Goal: Task Accomplishment & Management: Complete application form

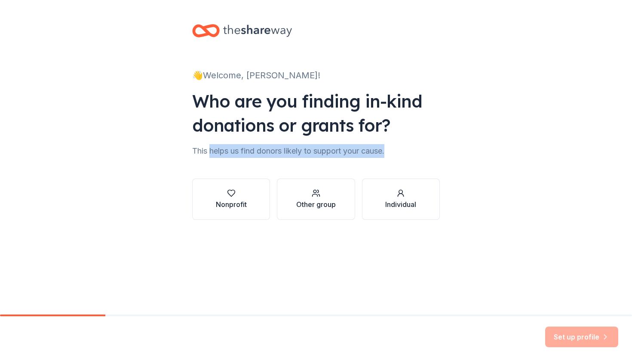
drag, startPoint x: 208, startPoint y: 147, endPoint x: 398, endPoint y: 149, distance: 189.6
click at [398, 149] on div "This helps us find donors likely to support your cause." at bounding box center [316, 151] width 248 height 14
click at [244, 194] on div "button" at bounding box center [231, 193] width 31 height 9
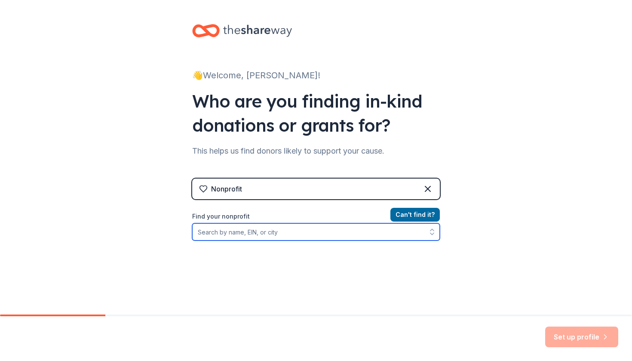
click at [400, 238] on input "Find your nonprofit" at bounding box center [316, 231] width 248 height 17
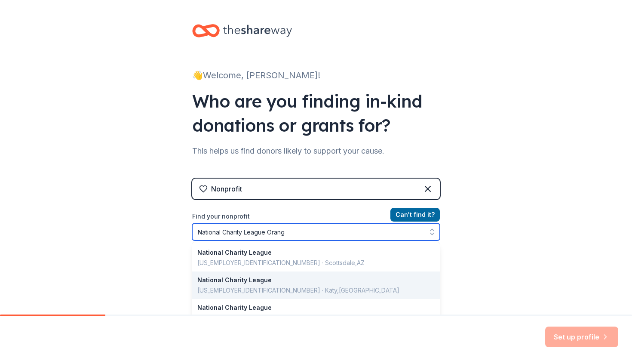
type input "National Charity League Orange"
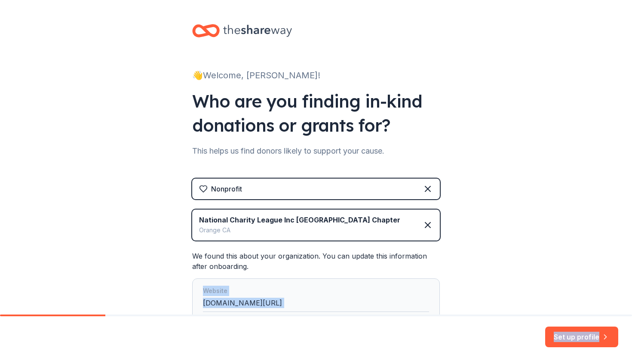
scroll to position [113, 0]
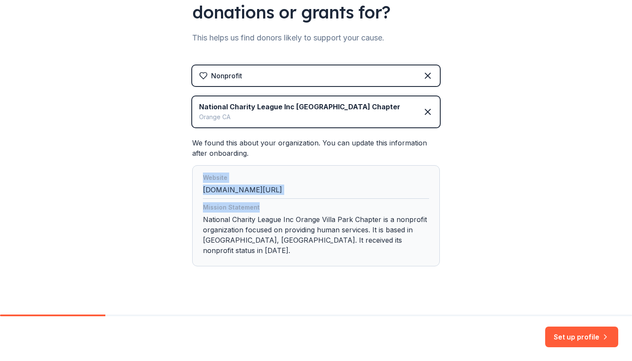
drag, startPoint x: 489, startPoint y: 265, endPoint x: 477, endPoint y: 207, distance: 59.6
click at [477, 207] on div "👋 Welcome, [PERSON_NAME]! Who are you finding in-kind donations or grants for? …" at bounding box center [316, 106] width 632 height 438
click at [460, 251] on div "👋 Welcome, [PERSON_NAME]! Who are you finding in-kind donations or grants for? …" at bounding box center [316, 106] width 632 height 438
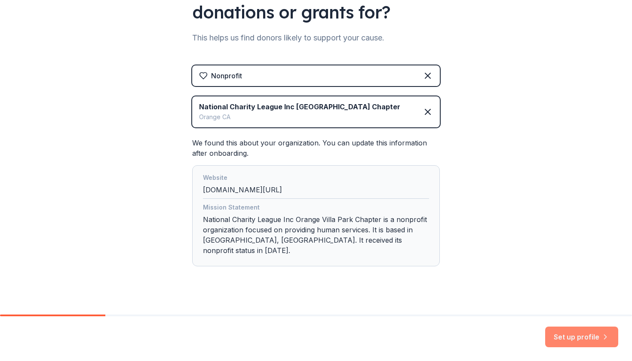
click at [586, 340] on button "Set up profile" at bounding box center [581, 336] width 73 height 21
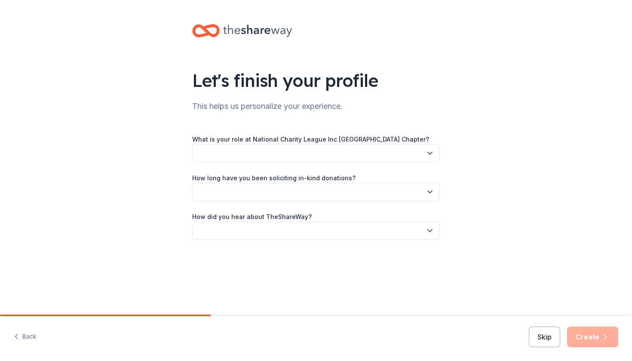
click at [552, 188] on div "Let's finish your profile This helps us personalize your experience. What is yo…" at bounding box center [316, 140] width 632 height 281
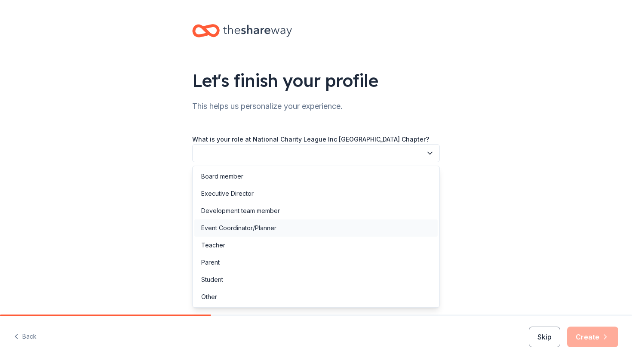
drag, startPoint x: 387, startPoint y: 151, endPoint x: 239, endPoint y: 225, distance: 165.7
click at [239, 225] on body "Let's finish your profile This helps us personalize your experience. What is yo…" at bounding box center [316, 180] width 632 height 361
click at [239, 225] on div "Event Coordinator/Planner" at bounding box center [238, 228] width 75 height 10
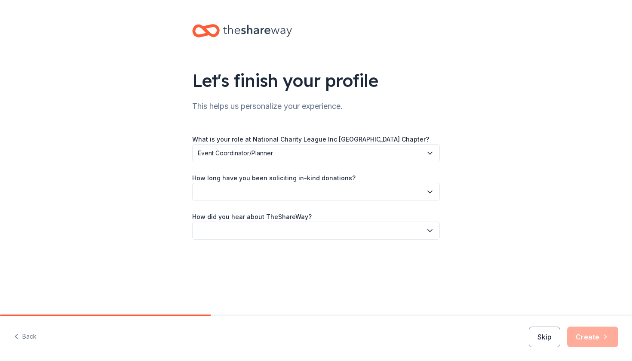
click at [270, 195] on button "button" at bounding box center [316, 192] width 248 height 18
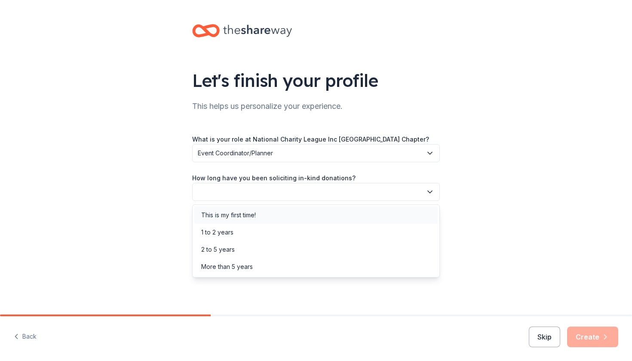
click at [244, 218] on div "This is my first time!" at bounding box center [228, 215] width 55 height 10
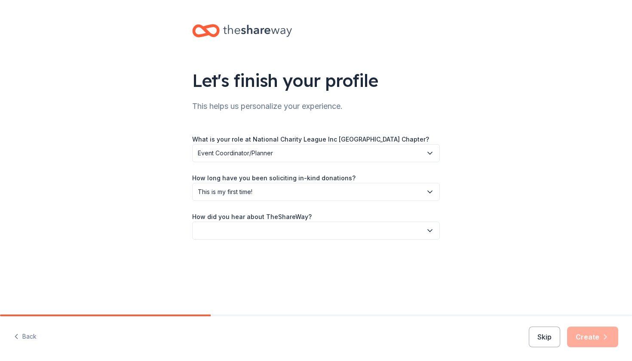
click at [280, 230] on button "button" at bounding box center [316, 230] width 248 height 18
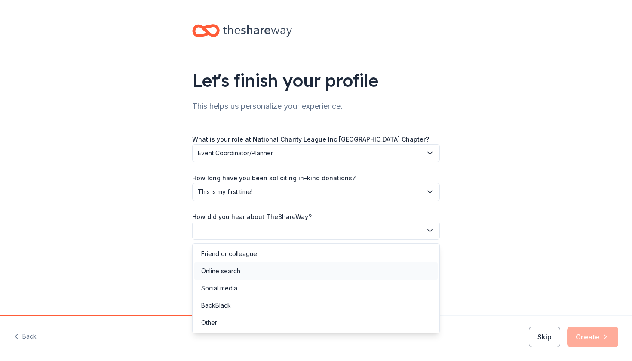
click at [247, 266] on div "Online search" at bounding box center [315, 270] width 243 height 17
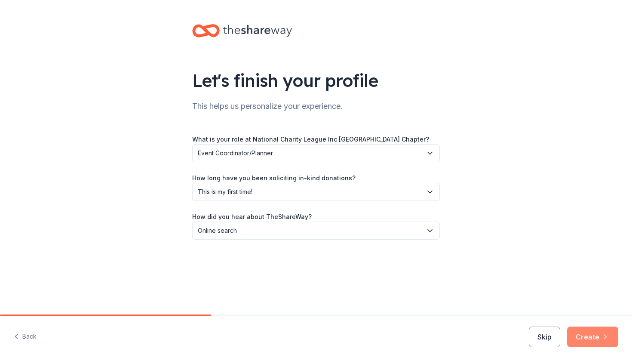
click at [593, 339] on button "Create" at bounding box center [592, 336] width 51 height 21
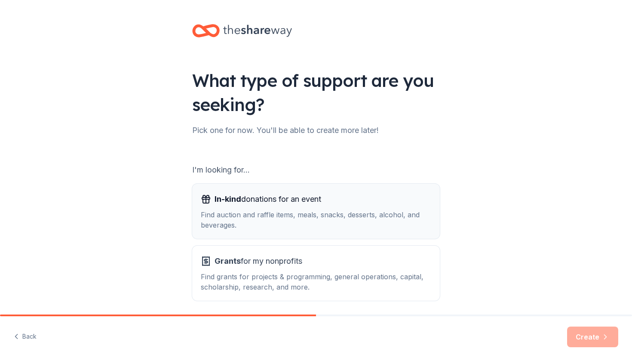
click at [351, 234] on button "In-kind donations for an event Find auction and raffle items, meals, snacks, de…" at bounding box center [316, 211] width 248 height 55
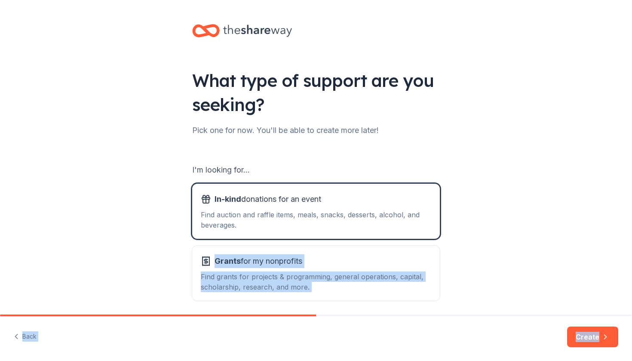
scroll to position [33, 0]
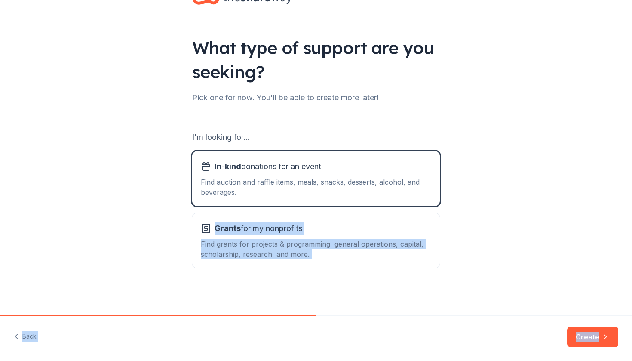
drag, startPoint x: 512, startPoint y: 217, endPoint x: 487, endPoint y: 359, distance: 144.2
click at [487, 359] on div "What type of support are you seeking? Pick one for now. You'll be able to creat…" at bounding box center [316, 180] width 632 height 361
click at [592, 340] on button "Create" at bounding box center [592, 336] width 51 height 21
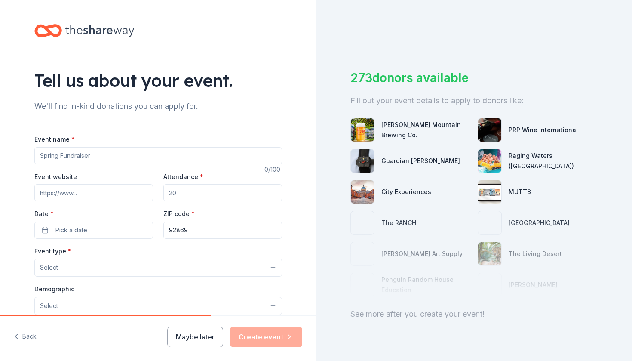
click at [258, 117] on div "Tell us about your event. We'll find in-kind donations you can apply for. Event…" at bounding box center [158, 286] width 275 height 572
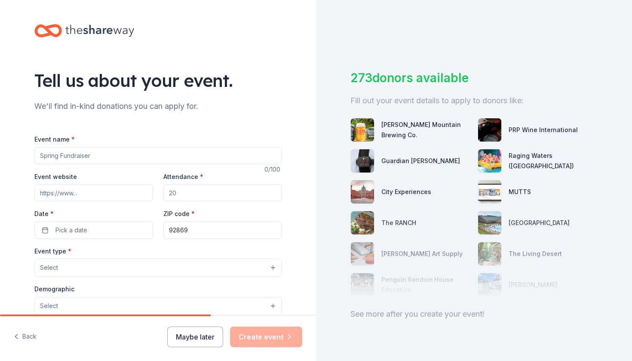
click at [135, 142] on div "Event name *" at bounding box center [158, 149] width 248 height 31
click at [142, 153] on input "Event name *" at bounding box center [158, 155] width 248 height 17
type input "Coastal Couture"
click at [101, 187] on input "Event website" at bounding box center [93, 192] width 119 height 17
click at [199, 191] on input "Attendance *" at bounding box center [222, 192] width 119 height 17
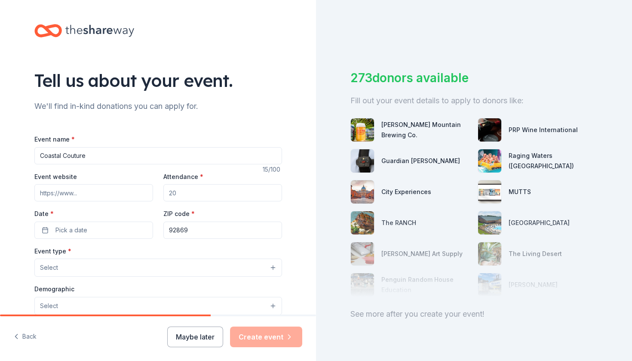
drag, startPoint x: 215, startPoint y: 190, endPoint x: 140, endPoint y: 187, distance: 74.9
click at [140, 187] on div "Event website Attendance * Date * Pick a date ZIP code * 92869" at bounding box center [158, 204] width 248 height 67
click at [88, 233] on button "Pick a date" at bounding box center [93, 229] width 119 height 17
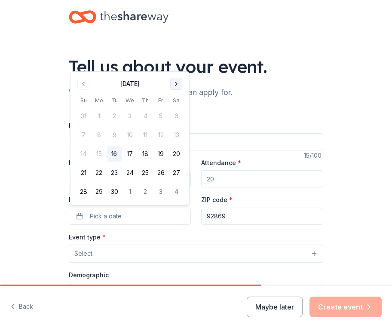
click at [178, 82] on button "Go to next month" at bounding box center [176, 84] width 12 height 12
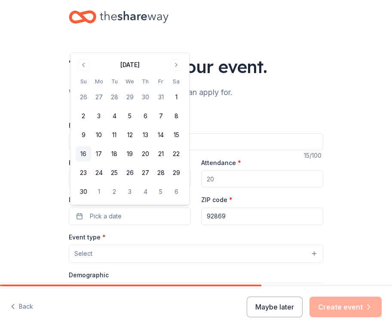
click at [80, 153] on button "16" at bounding box center [83, 153] width 15 height 15
click at [193, 233] on div "Event type * Select" at bounding box center [196, 247] width 254 height 31
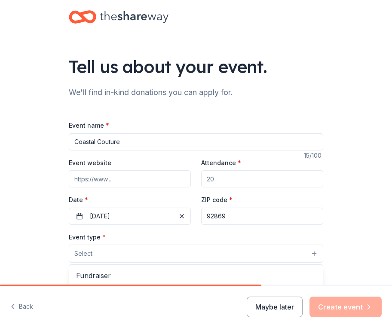
click at [227, 250] on button "Select" at bounding box center [196, 254] width 254 height 18
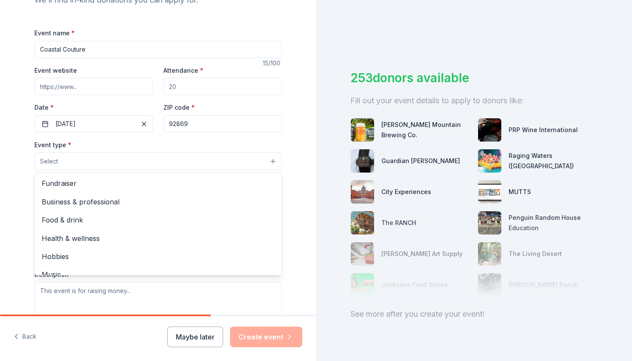
scroll to position [256, 0]
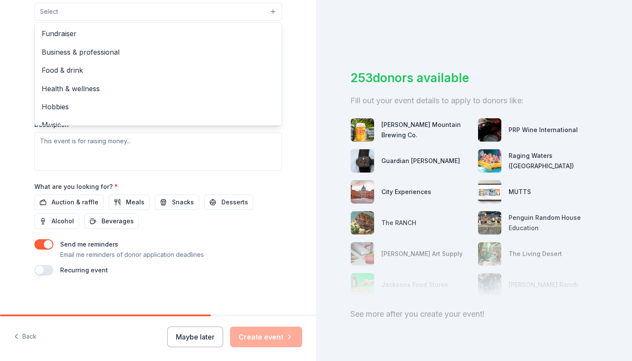
drag, startPoint x: 11, startPoint y: 279, endPoint x: 15, endPoint y: 115, distance: 164.3
click at [15, 115] on div "Tell us about your event. We'll find in-kind donations you can apply for. Event…" at bounding box center [158, 30] width 316 height 572
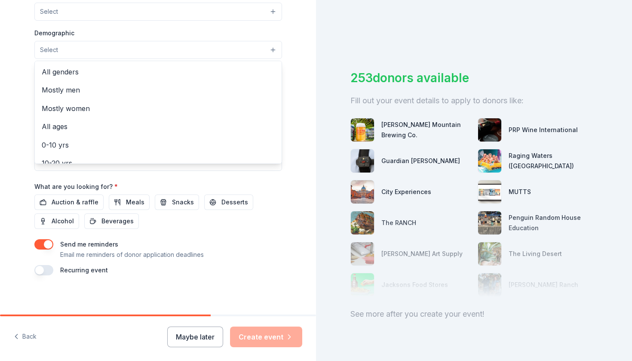
click at [39, 41] on button "Select" at bounding box center [158, 50] width 248 height 18
click at [13, 48] on div "Tell us about your event. We'll find in-kind donations you can apply for. Event…" at bounding box center [158, 30] width 316 height 572
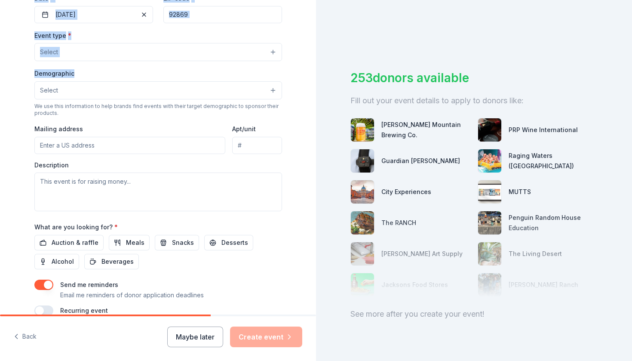
scroll to position [202, 0]
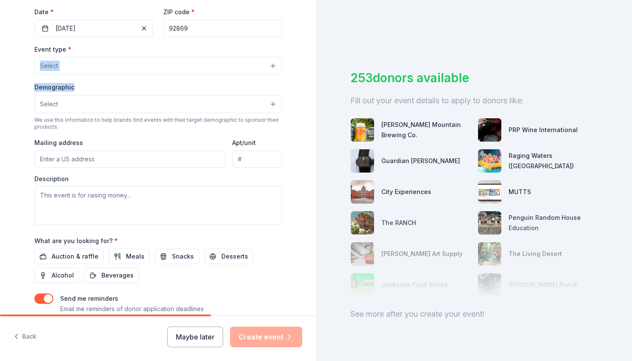
drag, startPoint x: 18, startPoint y: 50, endPoint x: 15, endPoint y: 58, distance: 8.6
click at [15, 58] on div "Tell us about your event. We'll find in-kind donations you can apply for. Event…" at bounding box center [158, 84] width 316 height 572
click at [71, 72] on button "Select" at bounding box center [158, 66] width 248 height 18
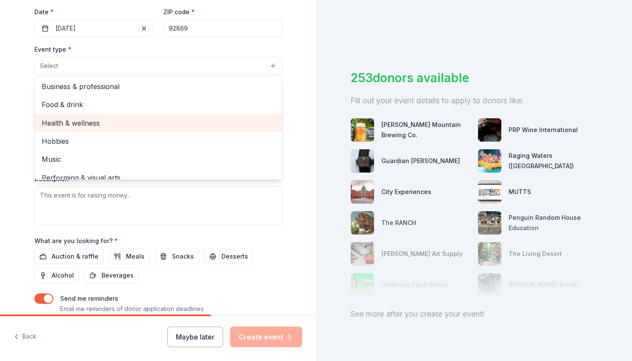
scroll to position [9, 0]
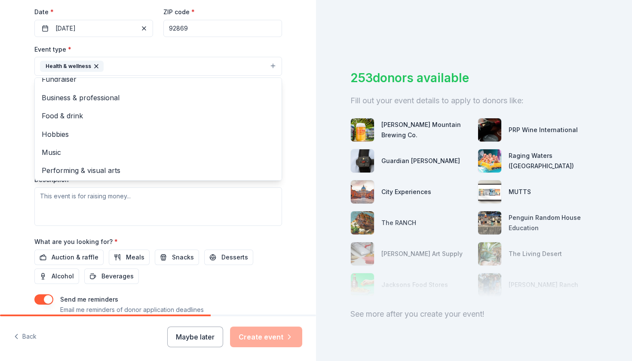
click at [5, 138] on div "Tell us about your event. We'll find in-kind donations you can apply for. Event…" at bounding box center [158, 84] width 316 height 573
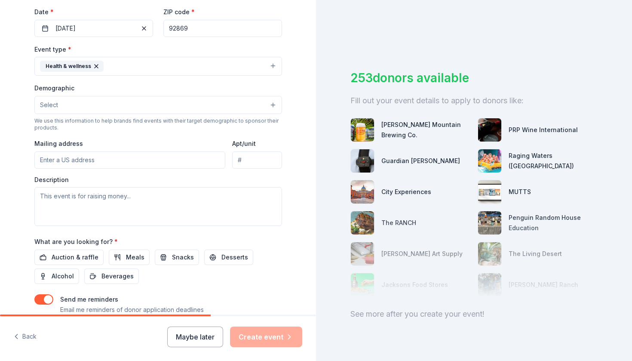
click at [95, 102] on button "Select" at bounding box center [158, 105] width 248 height 18
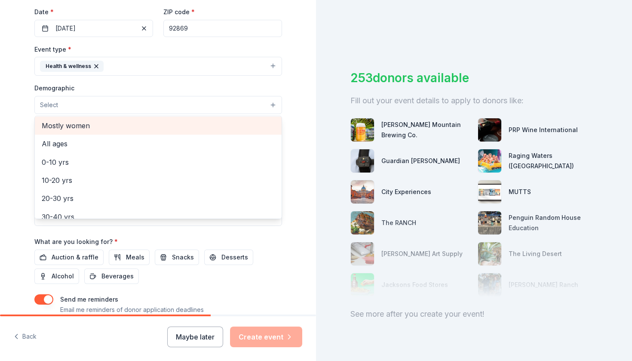
scroll to position [20, 0]
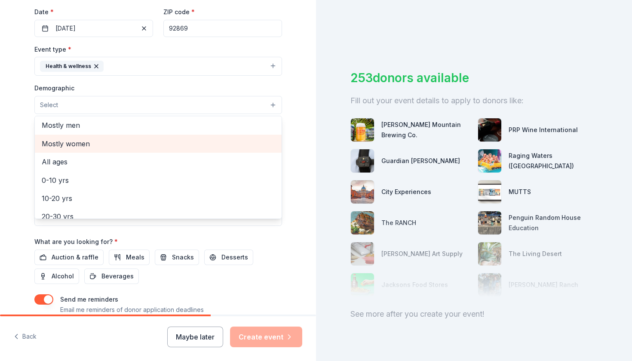
click at [86, 142] on span "Mostly women" at bounding box center [158, 143] width 233 height 11
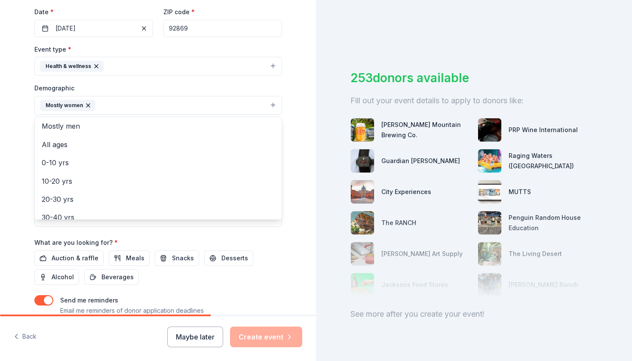
click at [13, 155] on div "Tell us about your event. We'll find in-kind donations you can apply for. Event…" at bounding box center [158, 85] width 316 height 574
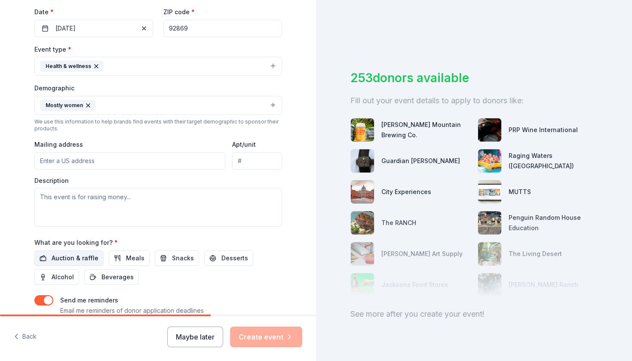
click at [87, 258] on span "Auction & raffle" at bounding box center [75, 258] width 47 height 10
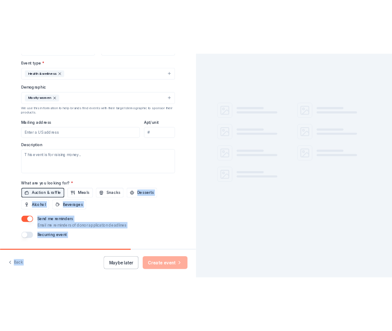
scroll to position [258, 0]
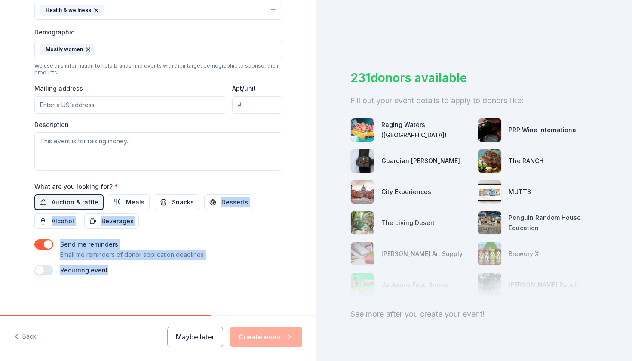
drag, startPoint x: 175, startPoint y: 273, endPoint x: 162, endPoint y: 273, distance: 12.1
click at [162, 273] on div "Event name * Coastal Couture 15 /100 Event website Attendance * Date * [DATE] Z…" at bounding box center [158, 75] width 248 height 399
click at [150, 275] on div "Tell us about your event. We'll find in-kind donations you can apply for. Event…" at bounding box center [158, 29] width 275 height 574
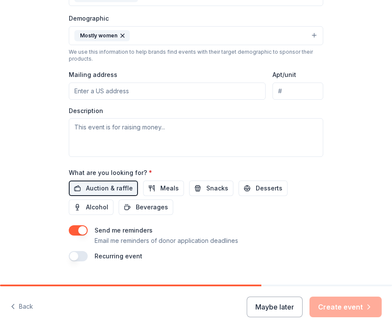
click at [98, 86] on input "Mailing address" at bounding box center [167, 91] width 197 height 17
click at [73, 88] on input "[STREET_ADDRESS][PERSON_NAME]" at bounding box center [167, 91] width 197 height 17
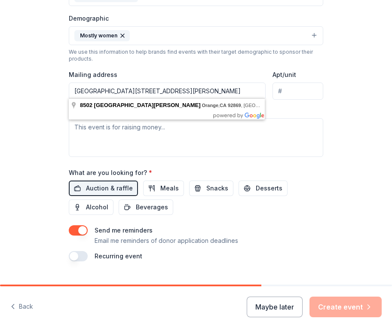
type input "[GEOGRAPHIC_DATA][STREET_ADDRESS][PERSON_NAME]"
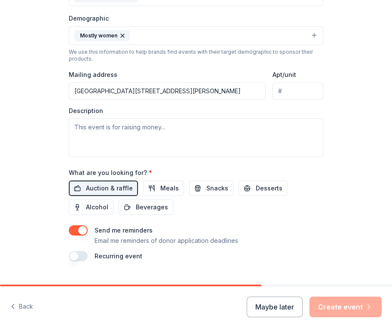
click at [34, 175] on div "Tell us about your event. We'll find in-kind donations you can apply for. Event…" at bounding box center [196, 22] width 392 height 560
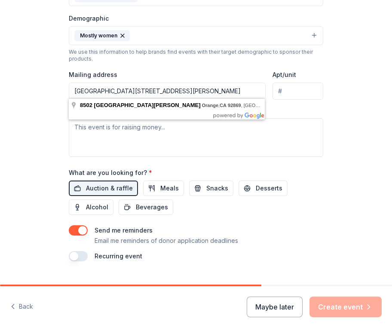
click at [241, 89] on input "[GEOGRAPHIC_DATA][STREET_ADDRESS][PERSON_NAME]" at bounding box center [167, 91] width 197 height 17
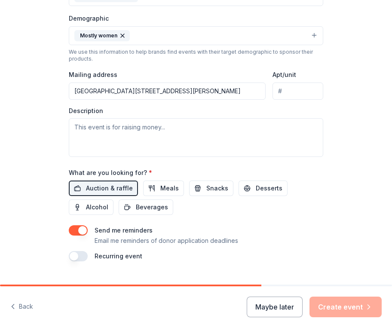
click at [301, 89] on input "Apt/unit" at bounding box center [298, 91] width 51 height 17
type input "#411"
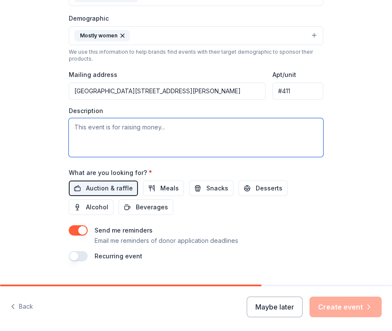
click at [137, 142] on textarea at bounding box center [196, 137] width 254 height 39
paste textarea "This is a Mother-Daughter focused philanthropy and our annual event raises mone…"
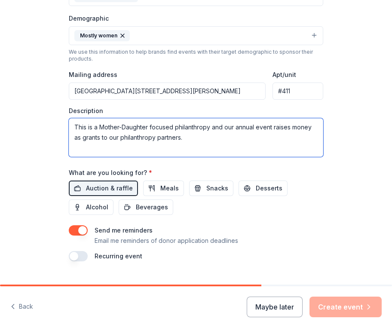
type textarea "This is a Mother-Daughter focused philanthropy and our annual event raises mone…"
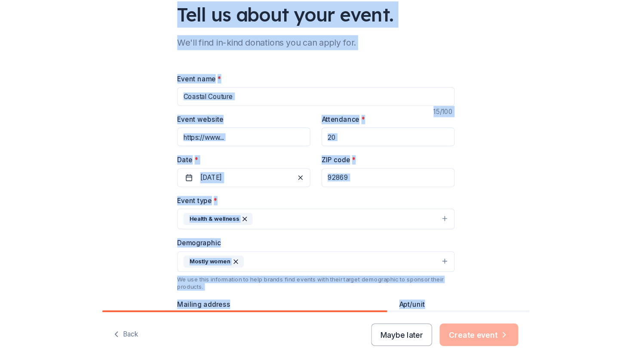
scroll to position [31, 0]
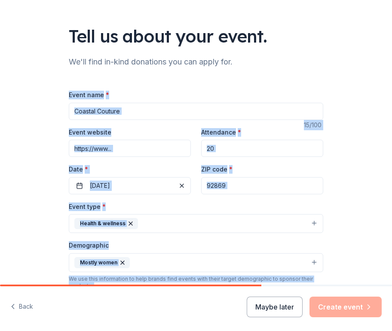
drag, startPoint x: 338, startPoint y: 221, endPoint x: 346, endPoint y: 86, distance: 135.6
click at [346, 86] on div "Tell us about your event. We'll find in-kind donations you can apply for. Event…" at bounding box center [196, 249] width 392 height 560
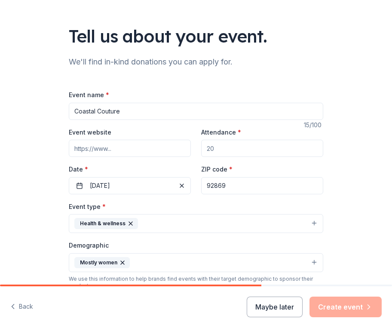
click at [247, 146] on input "Attendance *" at bounding box center [262, 148] width 122 height 17
type input "2"
type input "500"
click at [355, 302] on button "Create event" at bounding box center [346, 307] width 72 height 21
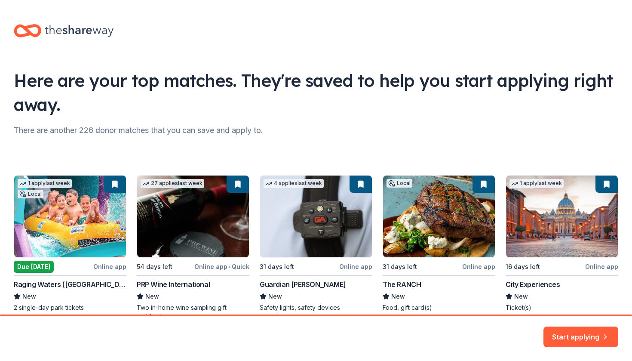
click at [119, 119] on div "Here are your top matches. They're saved to help you start applying right away.…" at bounding box center [316, 181] width 632 height 362
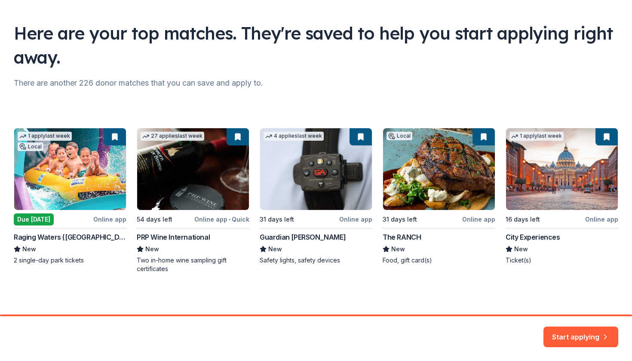
scroll to position [47, 0]
click at [585, 330] on button "Start applying" at bounding box center [580, 334] width 75 height 21
click at [576, 319] on div "Start applying" at bounding box center [316, 338] width 632 height 45
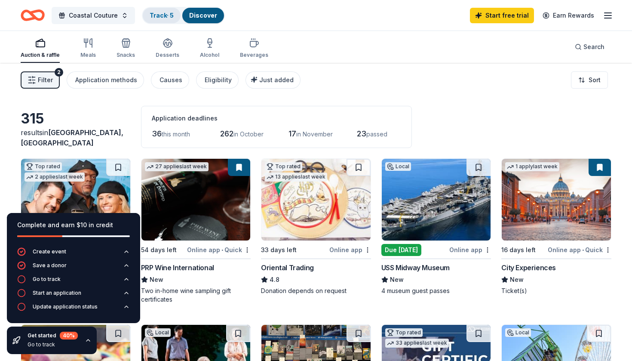
click at [165, 13] on link "Track · 5" at bounding box center [162, 15] width 24 height 7
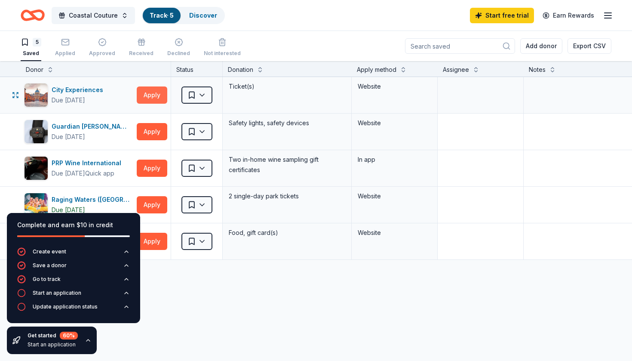
click at [150, 97] on button "Apply" at bounding box center [152, 94] width 31 height 17
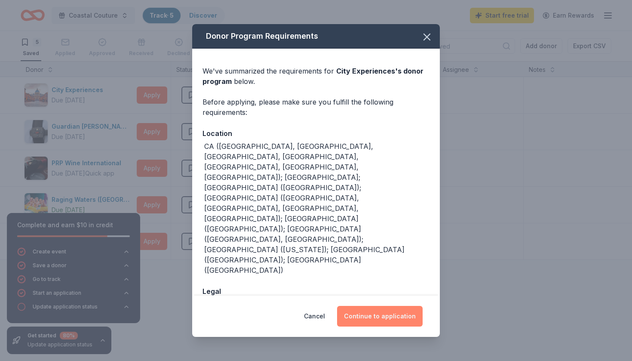
click at [374, 306] on button "Continue to application" at bounding box center [380, 316] width 86 height 21
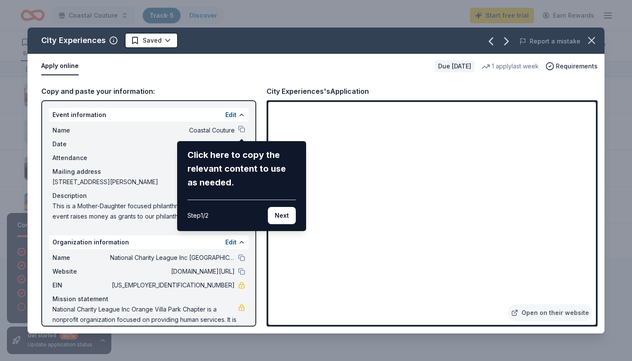
click at [585, 268] on div "City Experiences Saved Report a mistake Apply online Due [DATE] 1 apply last we…" at bounding box center [316, 181] width 577 height 306
click at [582, 270] on div "City Experiences Saved Report a mistake Apply online Due [DATE] 1 apply last we…" at bounding box center [316, 181] width 577 height 306
click at [441, 309] on div "City Experiences Saved Report a mistake Apply online Due [DATE] 1 apply last we…" at bounding box center [316, 181] width 577 height 306
click at [476, 159] on div "City Experiences Saved Report a mistake Apply online Due [DATE] 1 apply last we…" at bounding box center [316, 181] width 577 height 306
click at [288, 216] on button "Next" at bounding box center [282, 215] width 28 height 17
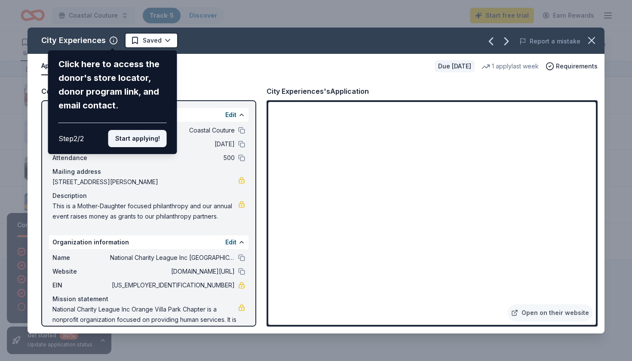
click at [147, 130] on button "Start applying!" at bounding box center [137, 138] width 58 height 17
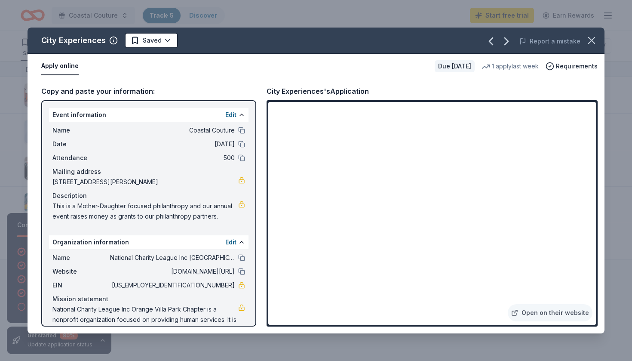
click at [183, 208] on span "This is a Mother-Daughter focused philanthropy and our annual event raises mone…" at bounding box center [145, 211] width 186 height 21
drag, startPoint x: 220, startPoint y: 215, endPoint x: 50, endPoint y: 206, distance: 170.5
click at [46, 206] on div "Event information Edit Name Coastal Couture Date [DATE] Attendance 500 Mailing …" at bounding box center [148, 213] width 215 height 226
drag, startPoint x: 50, startPoint y: 206, endPoint x: 224, endPoint y: 221, distance: 174.4
click at [224, 221] on div "Name Coastal Couture Date [DATE] Attendance 500 Mailing address [STREET_ADDRESS…" at bounding box center [148, 173] width 199 height 103
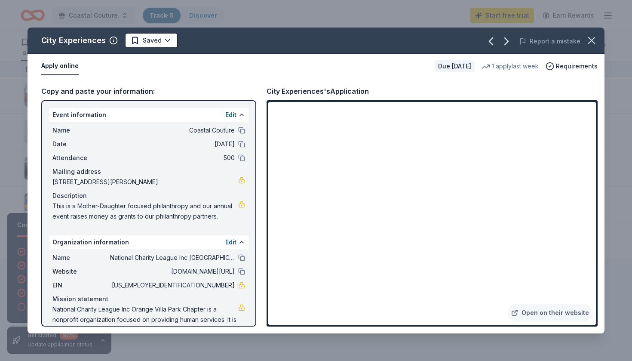
drag, startPoint x: 218, startPoint y: 216, endPoint x: 58, endPoint y: 208, distance: 160.1
click at [58, 208] on span "This is a Mother-Daughter focused philanthropy and our annual event raises mone…" at bounding box center [145, 211] width 186 height 21
click at [592, 41] on icon "button" at bounding box center [592, 40] width 12 height 12
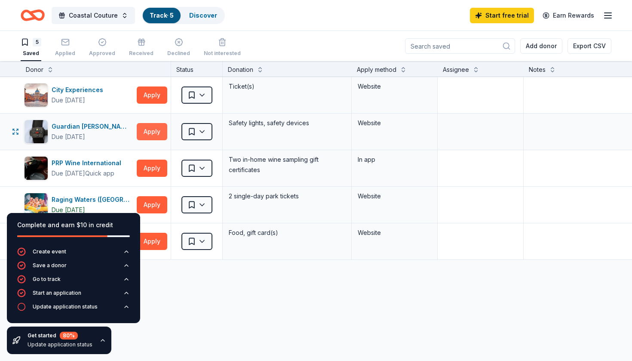
click at [154, 129] on button "Apply" at bounding box center [152, 131] width 31 height 17
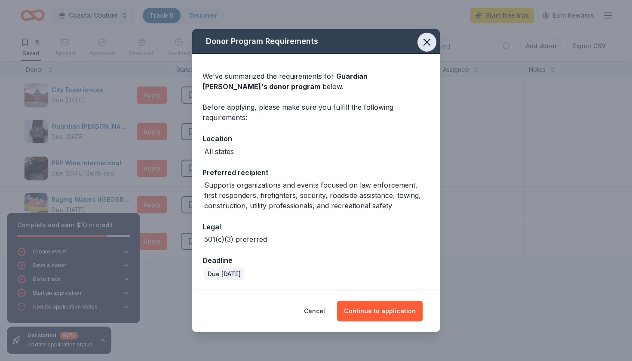
click at [425, 42] on icon "button" at bounding box center [427, 42] width 12 height 12
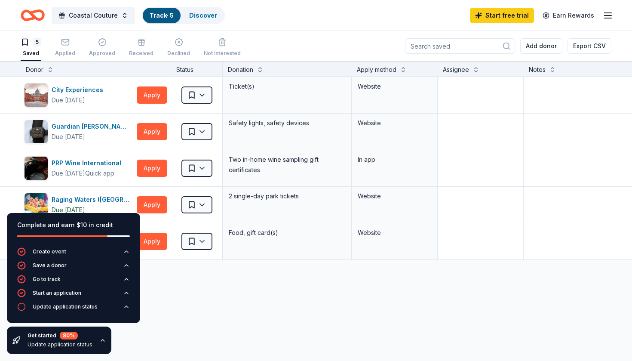
click at [171, 312] on div "City Experiences Due [DATE] Apply Saved Ticket(s) Website Guardian Angel Device…" at bounding box center [336, 249] width 673 height 344
click at [156, 170] on button "Apply" at bounding box center [152, 167] width 31 height 17
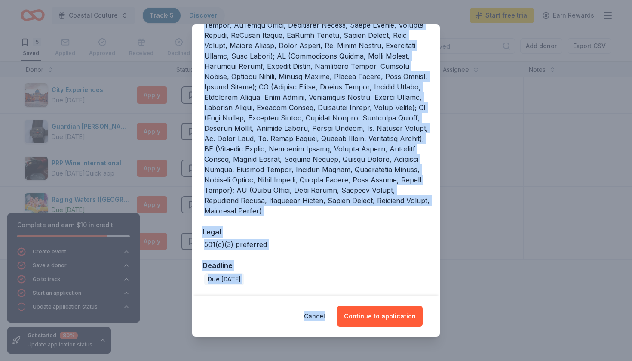
scroll to position [234, 0]
drag, startPoint x: 292, startPoint y: 177, endPoint x: 305, endPoint y: 274, distance: 98.5
click at [305, 274] on div "We've summarized the requirements for PRP Wine International 's donor program b…" at bounding box center [316, 59] width 248 height 471
click at [371, 316] on button "Continue to application" at bounding box center [380, 316] width 86 height 21
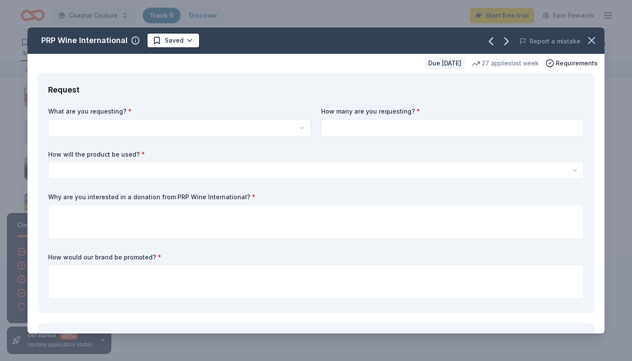
click at [298, 130] on html "[STREET_ADDRESS][PERSON_NAME] Coastal Couture Track · 5 Discover Start free tri…" at bounding box center [316, 180] width 632 height 361
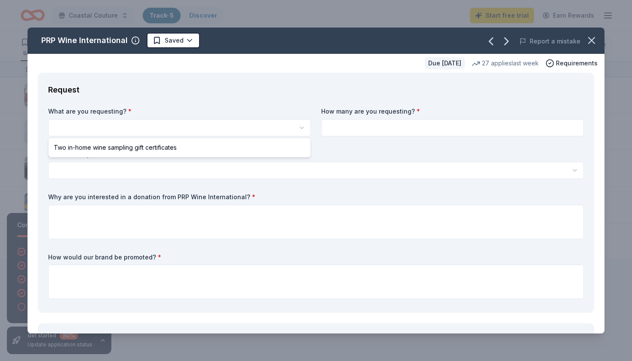
select select "Two in-home wine sampling gift certificates"
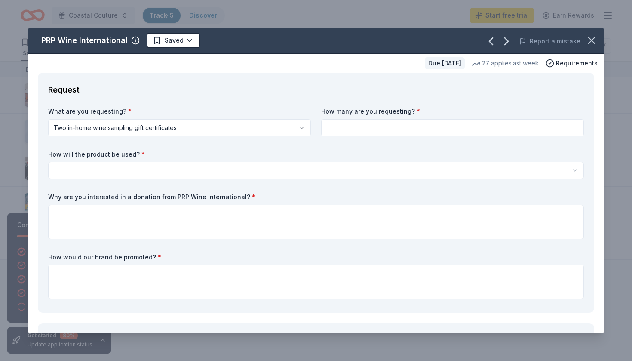
click at [391, 136] on div "What are you requesting? * Two in-home wine sampling gift certificates Two in-h…" at bounding box center [316, 204] width 536 height 195
click at [391, 130] on input at bounding box center [452, 127] width 263 height 17
click at [377, 127] on input at bounding box center [452, 127] width 263 height 17
type input "1"
type input "2"
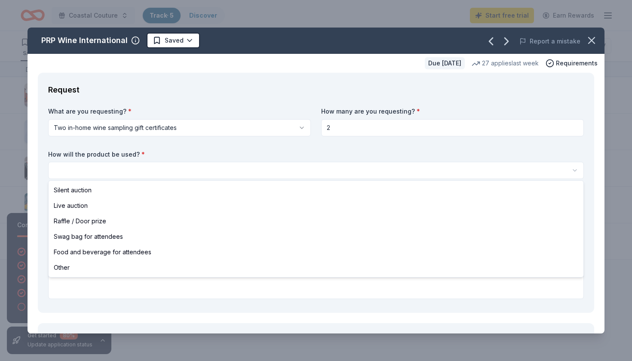
click at [294, 173] on html "[STREET_ADDRESS][PERSON_NAME] Coastal Couture Track · 5 Discover Start free tri…" at bounding box center [316, 180] width 632 height 361
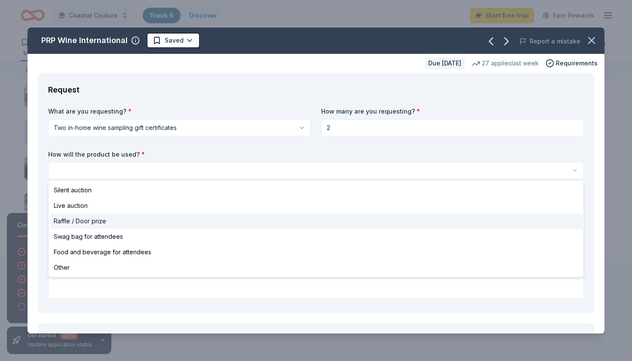
select select "raffleDoorPrize"
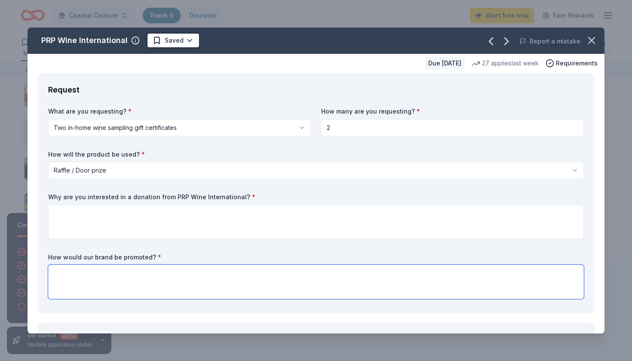
click at [127, 279] on textarea at bounding box center [316, 281] width 536 height 34
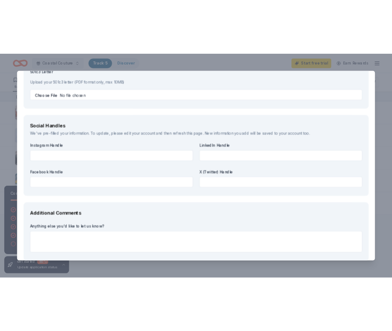
scroll to position [0, 0]
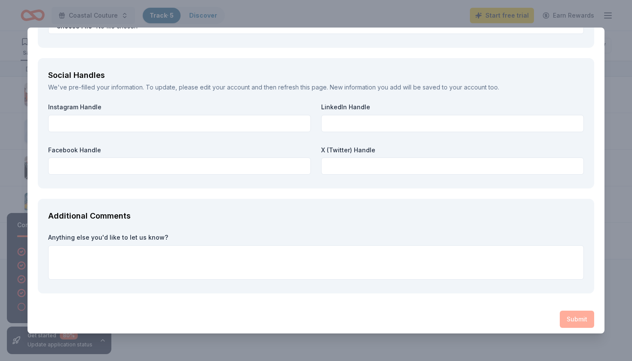
drag, startPoint x: 147, startPoint y: 254, endPoint x: 231, endPoint y: 47, distance: 223.3
click at [274, 18] on div "PRP Wine International Saved Report a mistake Due [DATE] 27 applies last week R…" at bounding box center [316, 180] width 632 height 361
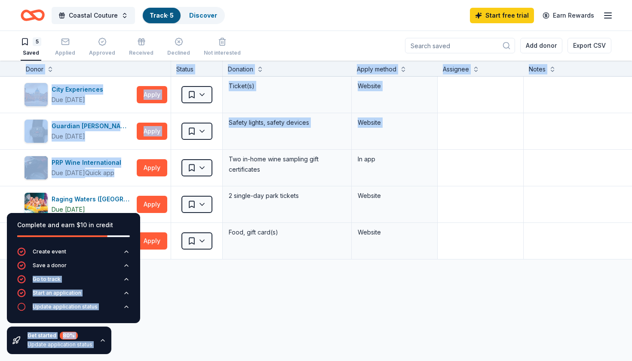
drag, startPoint x: 128, startPoint y: 185, endPoint x: 142, endPoint y: 273, distance: 89.2
click at [142, 273] on div "Complete and earn $10 in credit Create event Save a donor Go to track Start an …" at bounding box center [316, 211] width 632 height 300
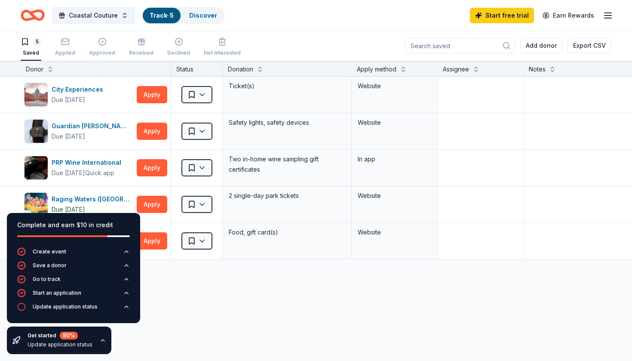
click at [205, 288] on div "City Experiences Due [DATE] Apply Saved Ticket(s) Website Guardian Angel Device…" at bounding box center [336, 249] width 673 height 344
click at [150, 241] on button "Apply" at bounding box center [152, 240] width 31 height 17
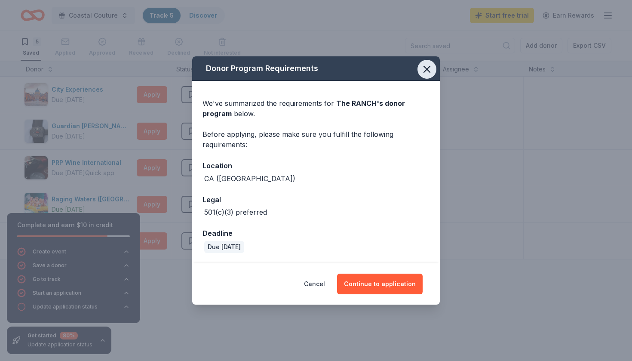
click at [430, 69] on icon "button" at bounding box center [427, 69] width 12 height 12
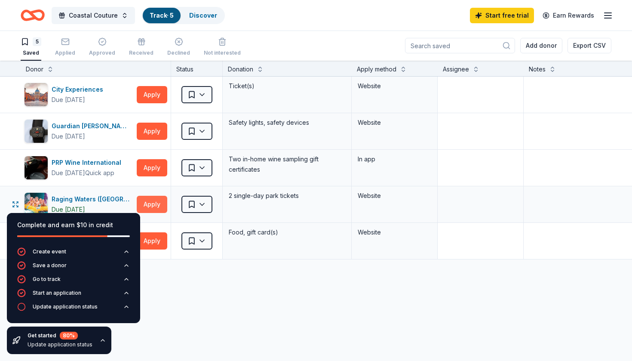
click at [161, 205] on button "Apply" at bounding box center [152, 204] width 31 height 17
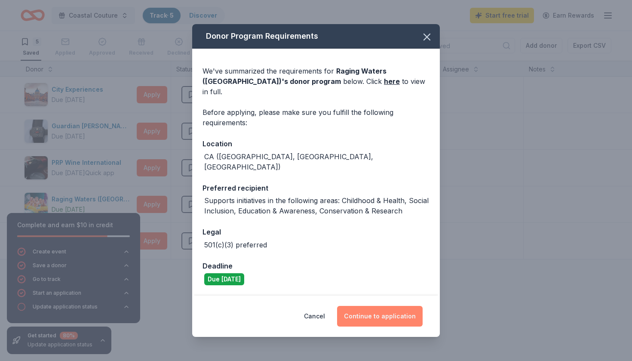
click at [373, 325] on button "Continue to application" at bounding box center [380, 316] width 86 height 21
